Goal: Information Seeking & Learning: Learn about a topic

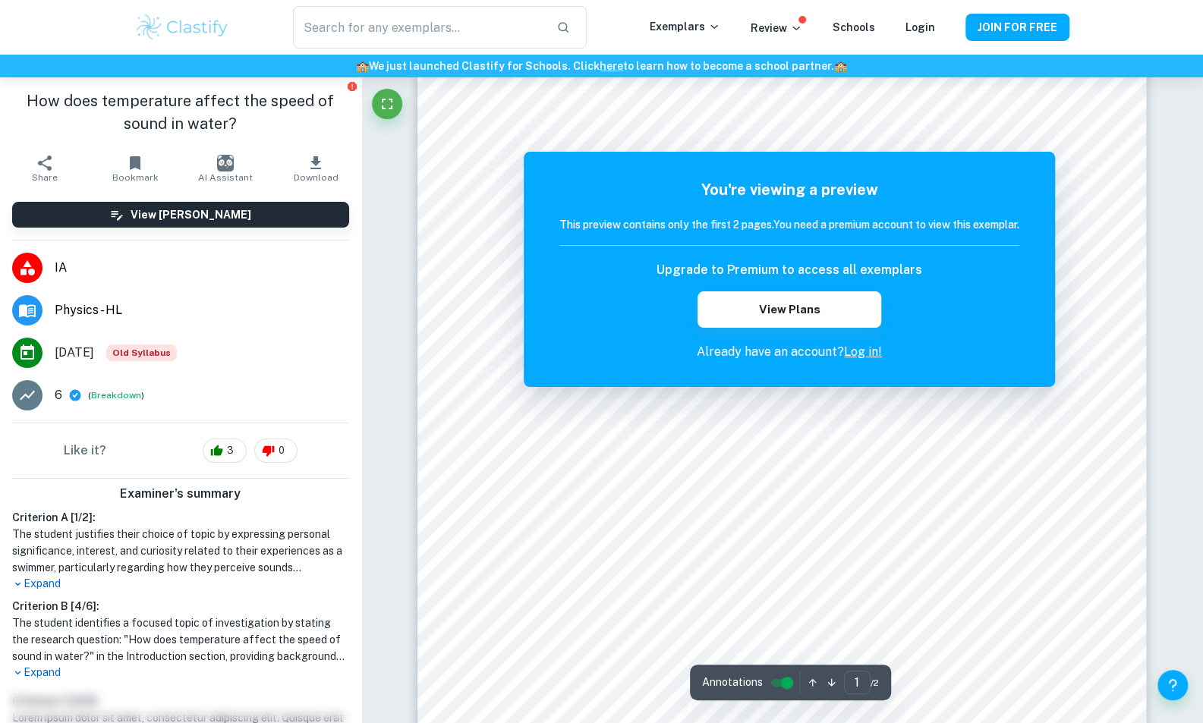
scroll to position [158, 0]
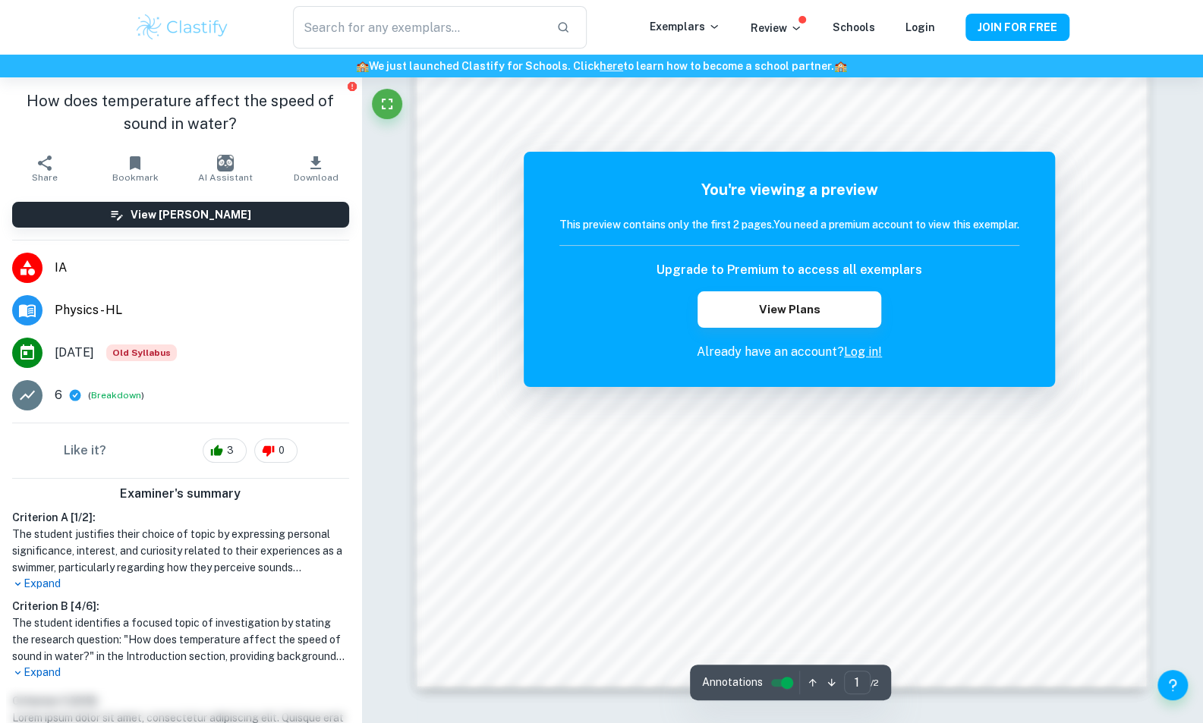
scroll to position [1366, 0]
